Goal: Browse casually

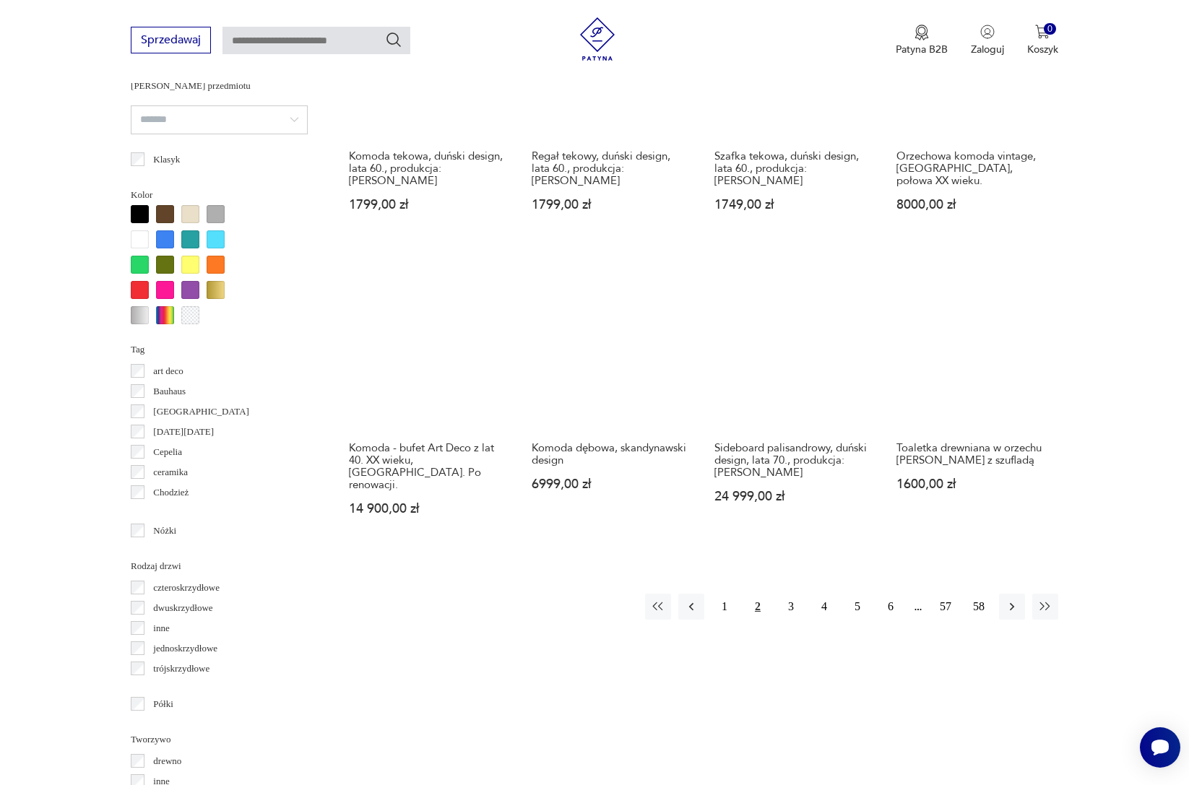
scroll to position [1344, 0]
